Goal: Task Accomplishment & Management: Use online tool/utility

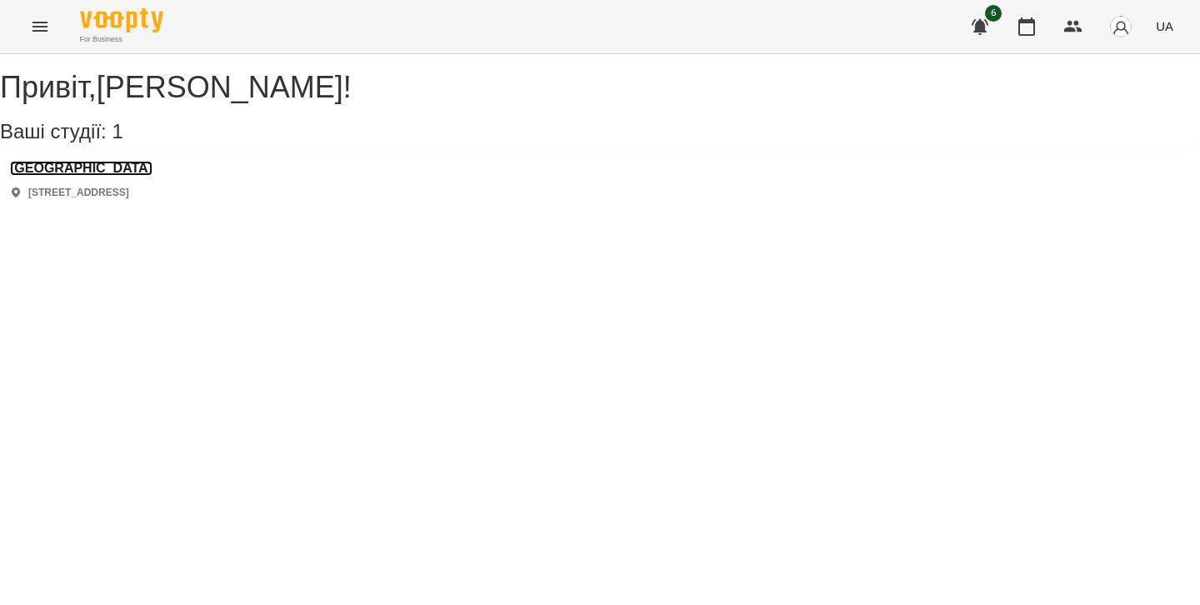
click at [126, 176] on h3 "[GEOGRAPHIC_DATA]" at bounding box center [81, 168] width 143 height 15
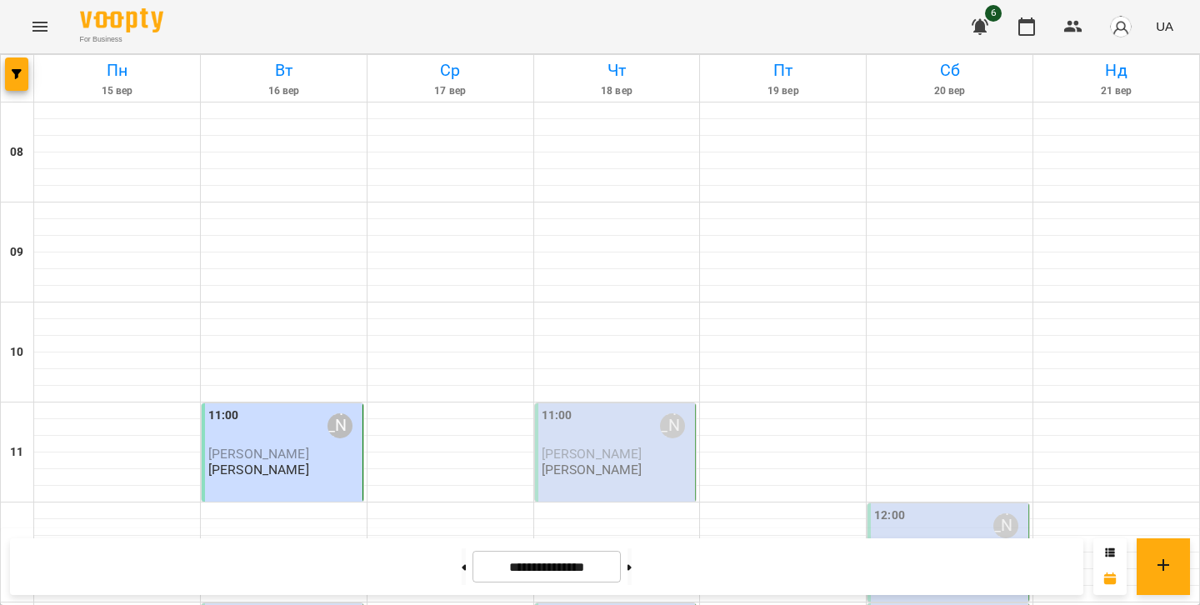
scroll to position [617, 0]
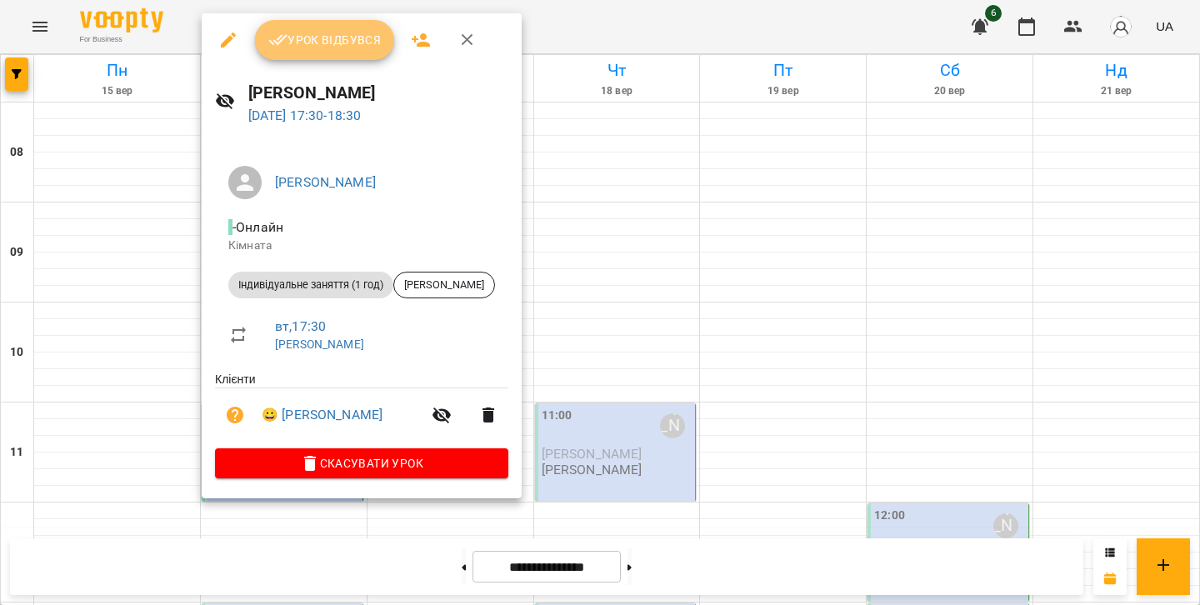
click at [368, 55] on button "Урок відбувся" at bounding box center [325, 40] width 140 height 40
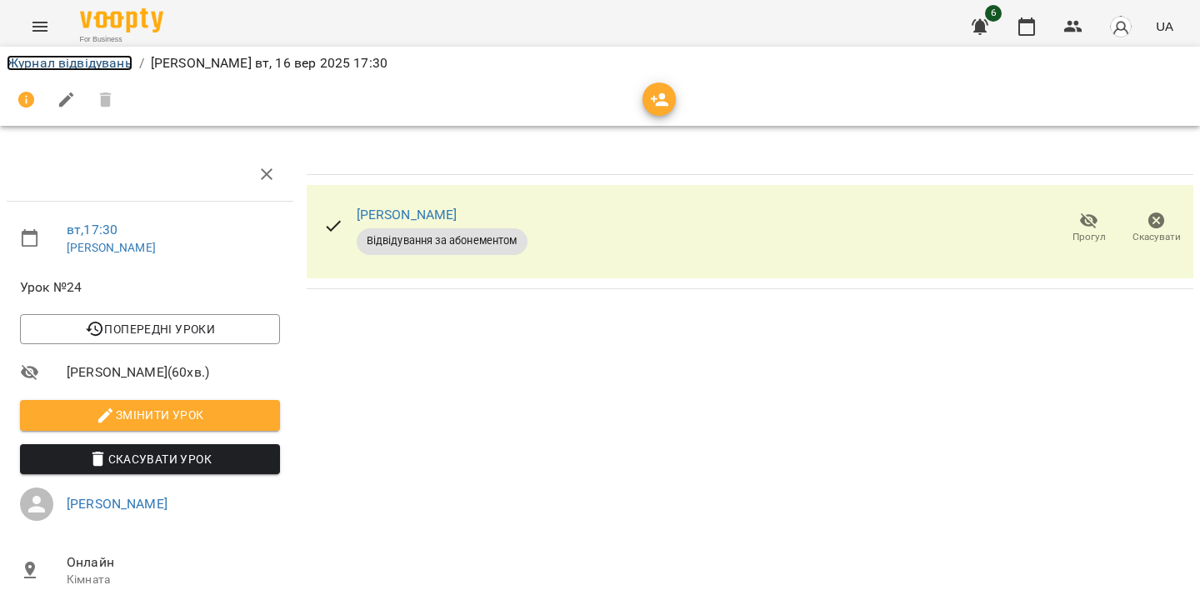
click at [93, 60] on link "Журнал відвідувань" at bounding box center [70, 63] width 126 height 16
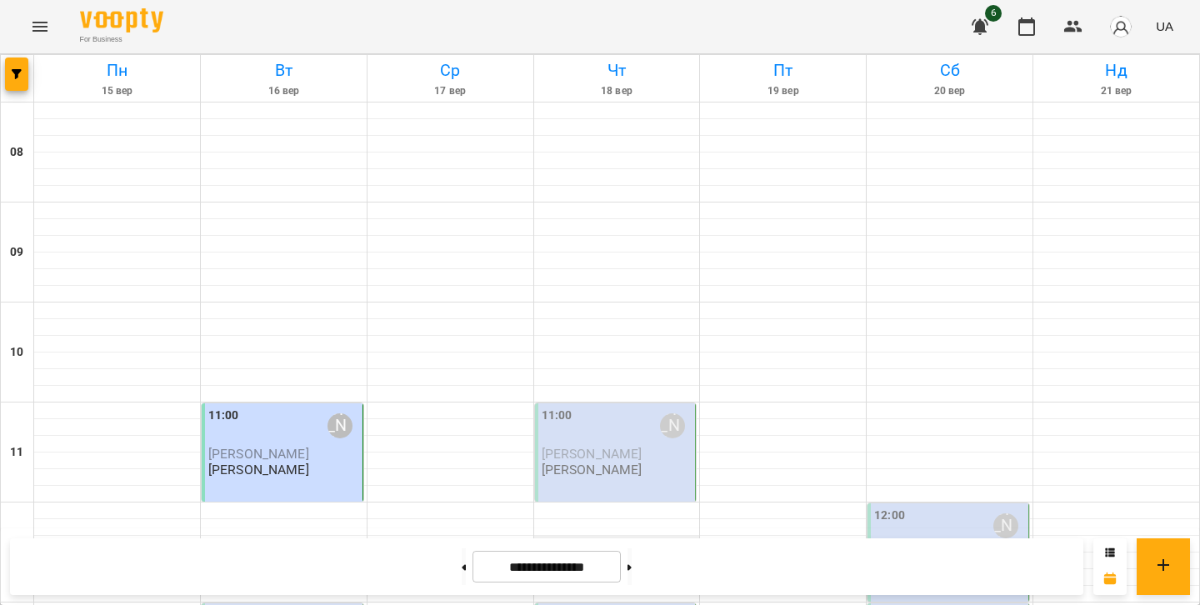
scroll to position [1073, 0]
